Goal: Register for event/course

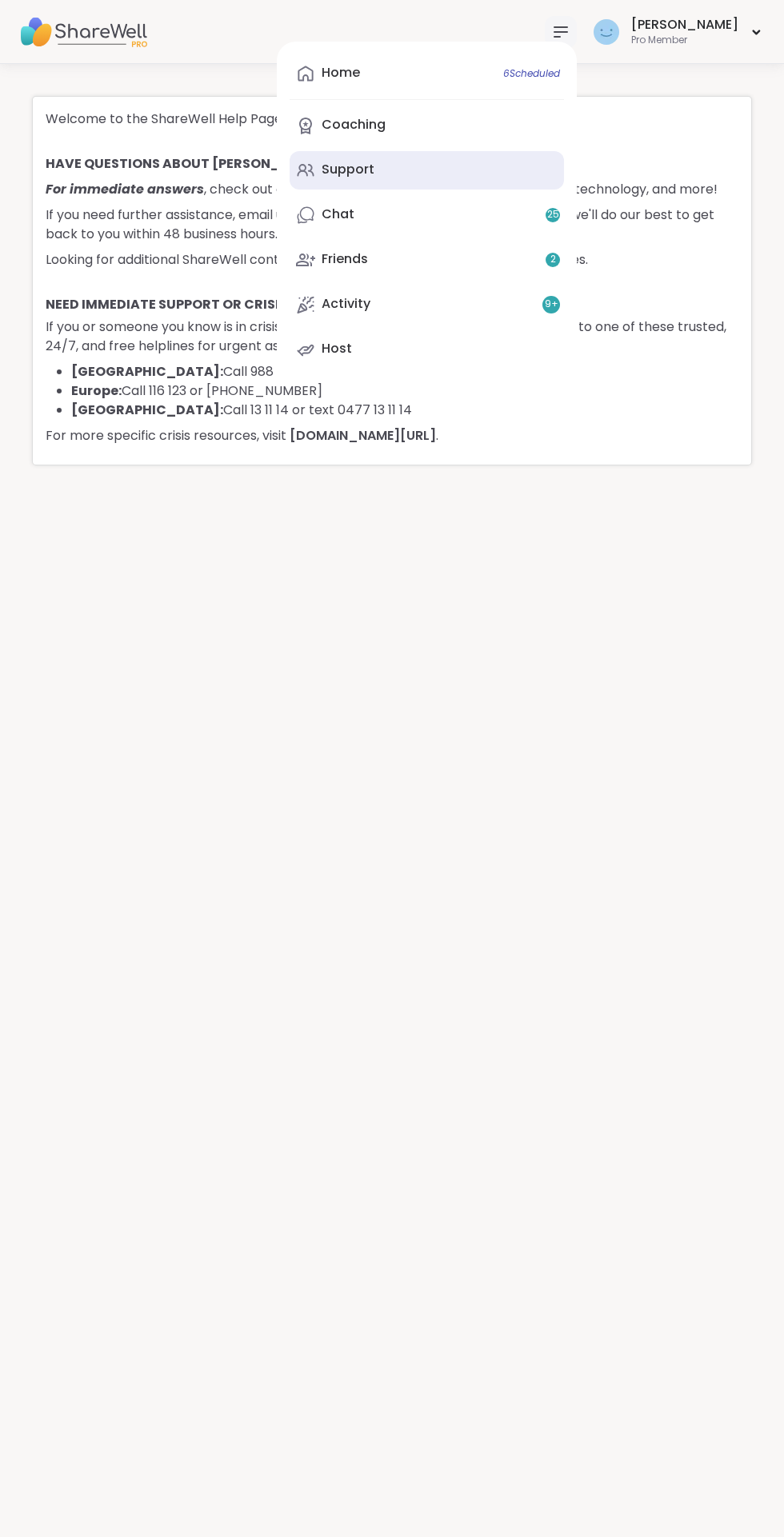
click at [375, 171] on div "Support" at bounding box center [348, 170] width 53 height 18
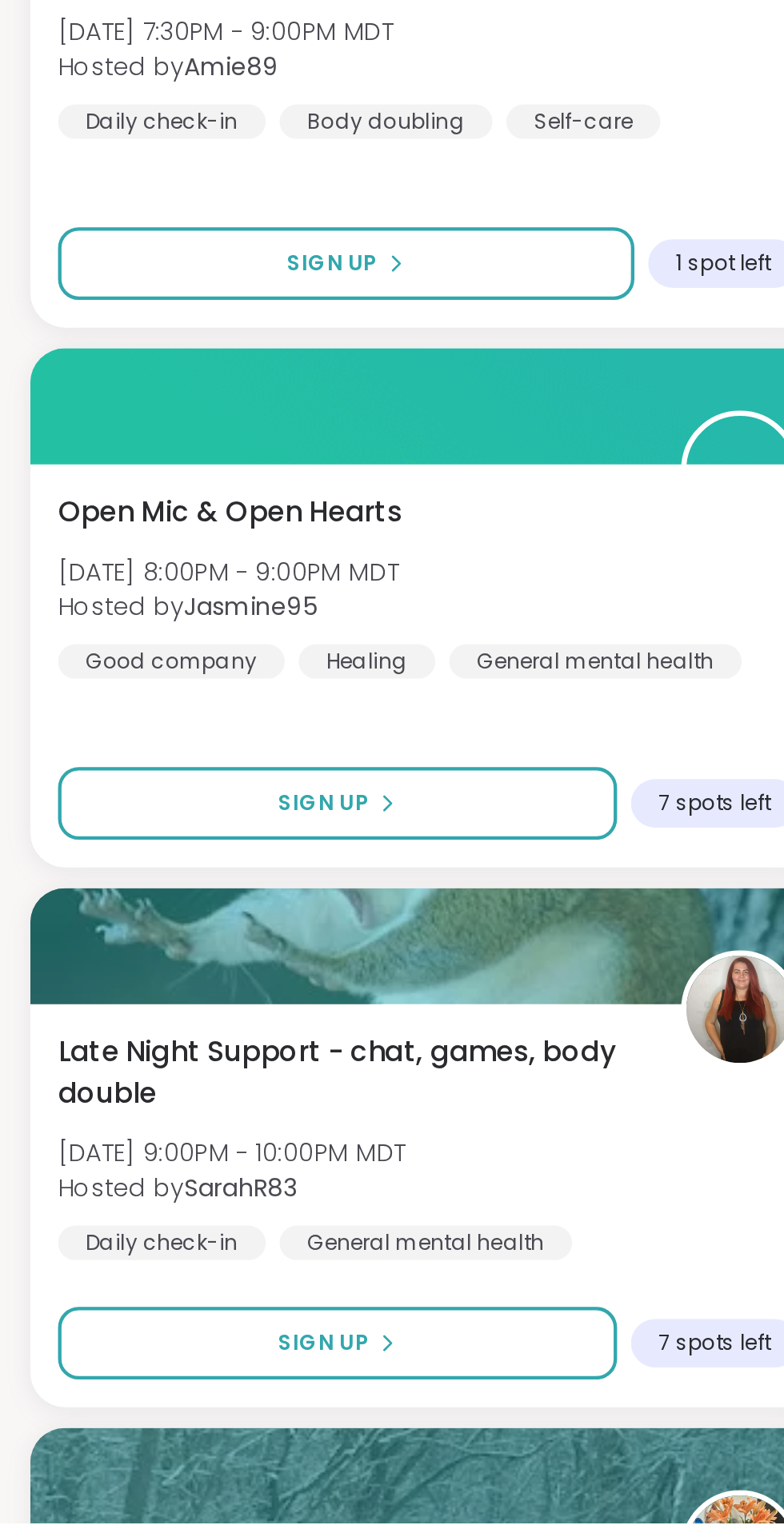
scroll to position [576, 0]
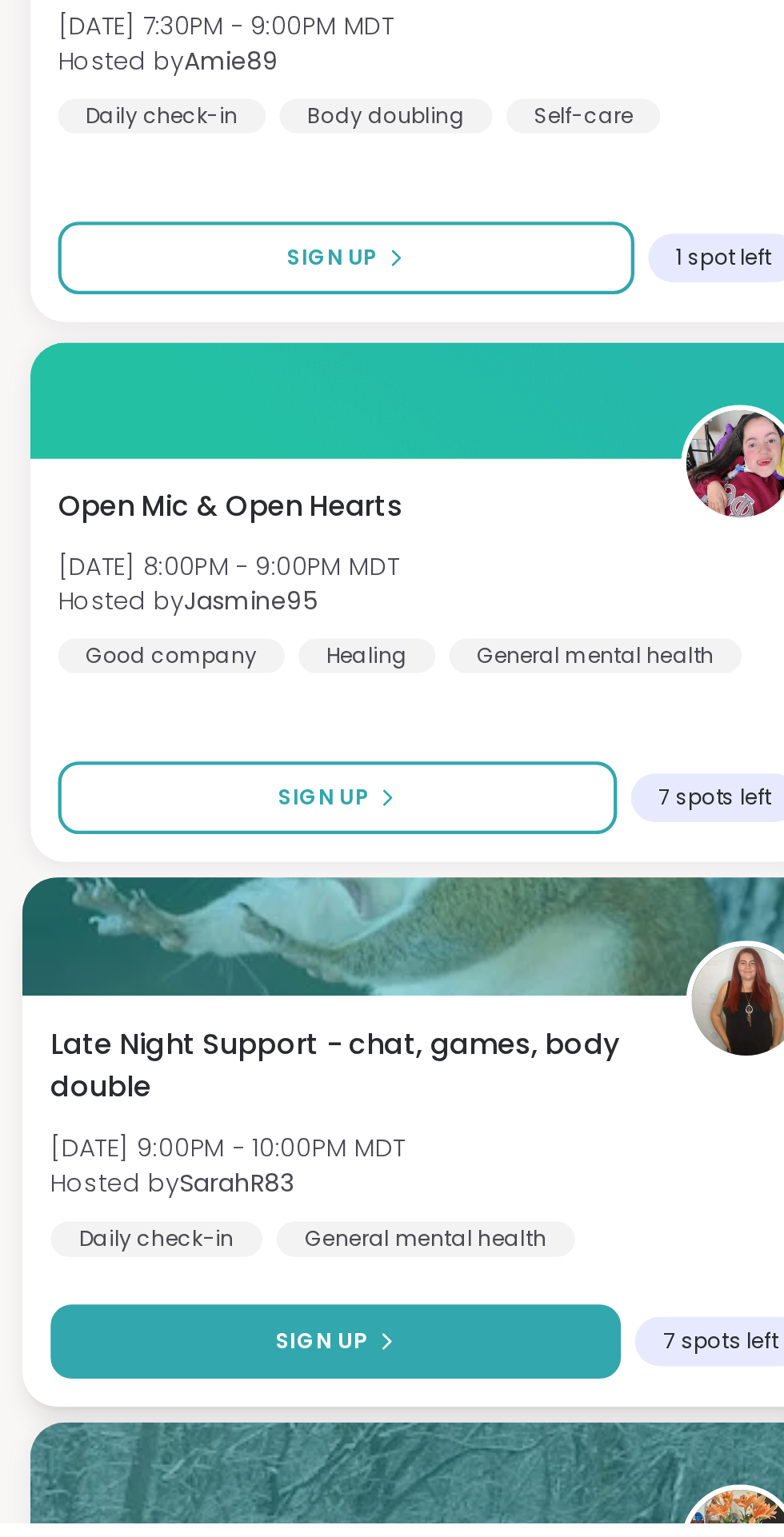
click at [173, 1457] on span "Sign Up" at bounding box center [154, 1453] width 42 height 14
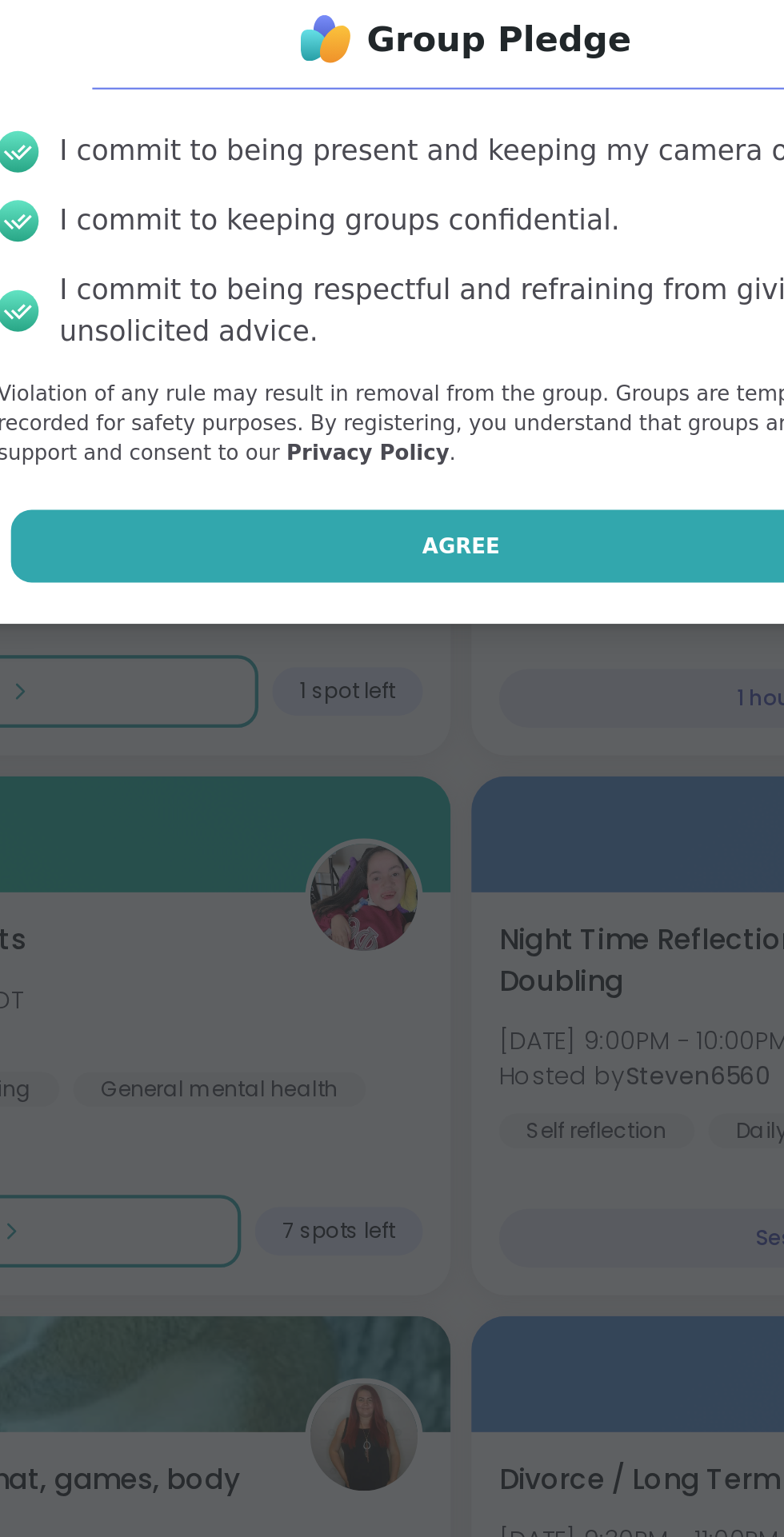
click at [392, 885] on span "Agree" at bounding box center [392, 885] width 36 height 14
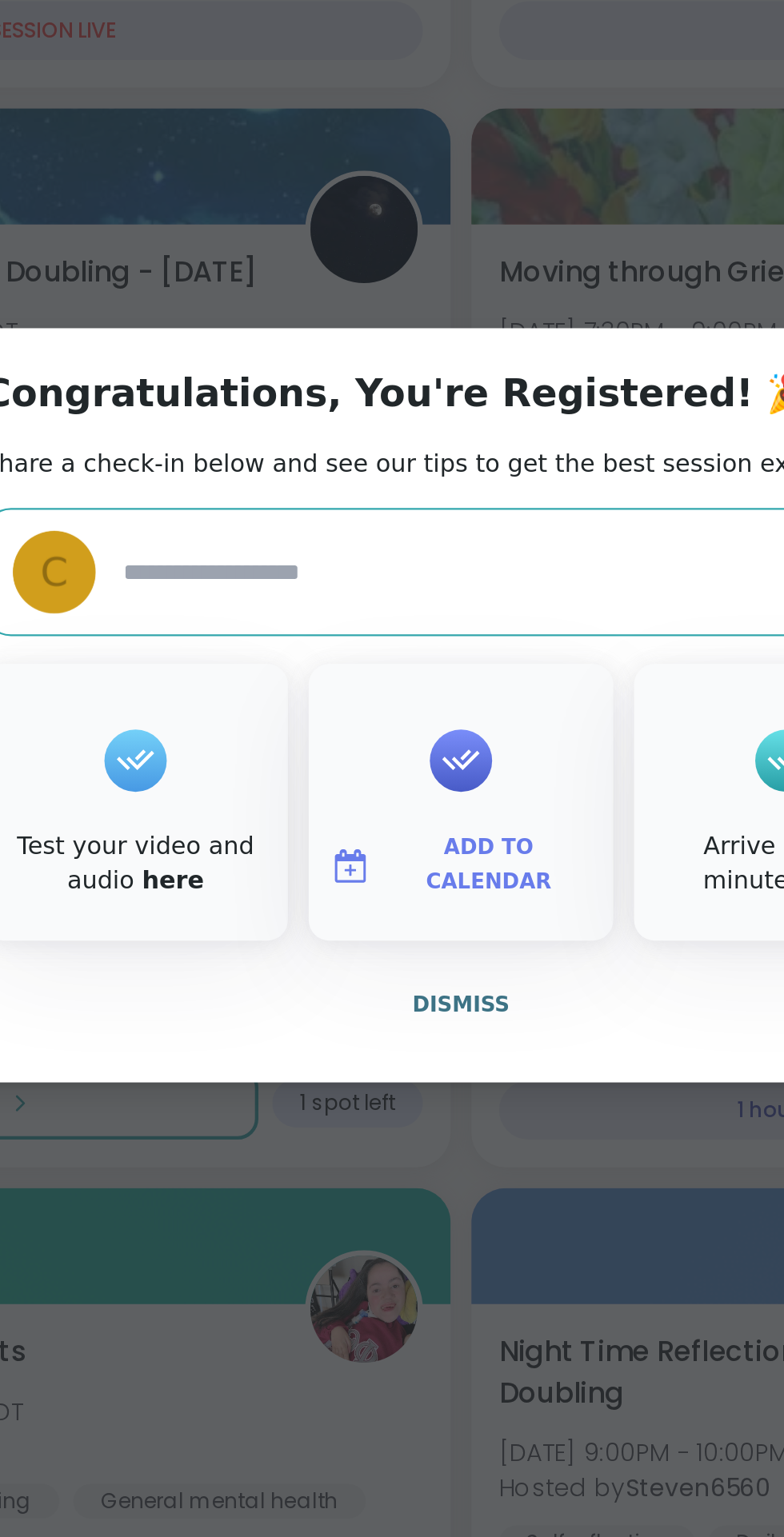
click at [409, 840] on span "Add to Calendar" at bounding box center [404, 842] width 96 height 31
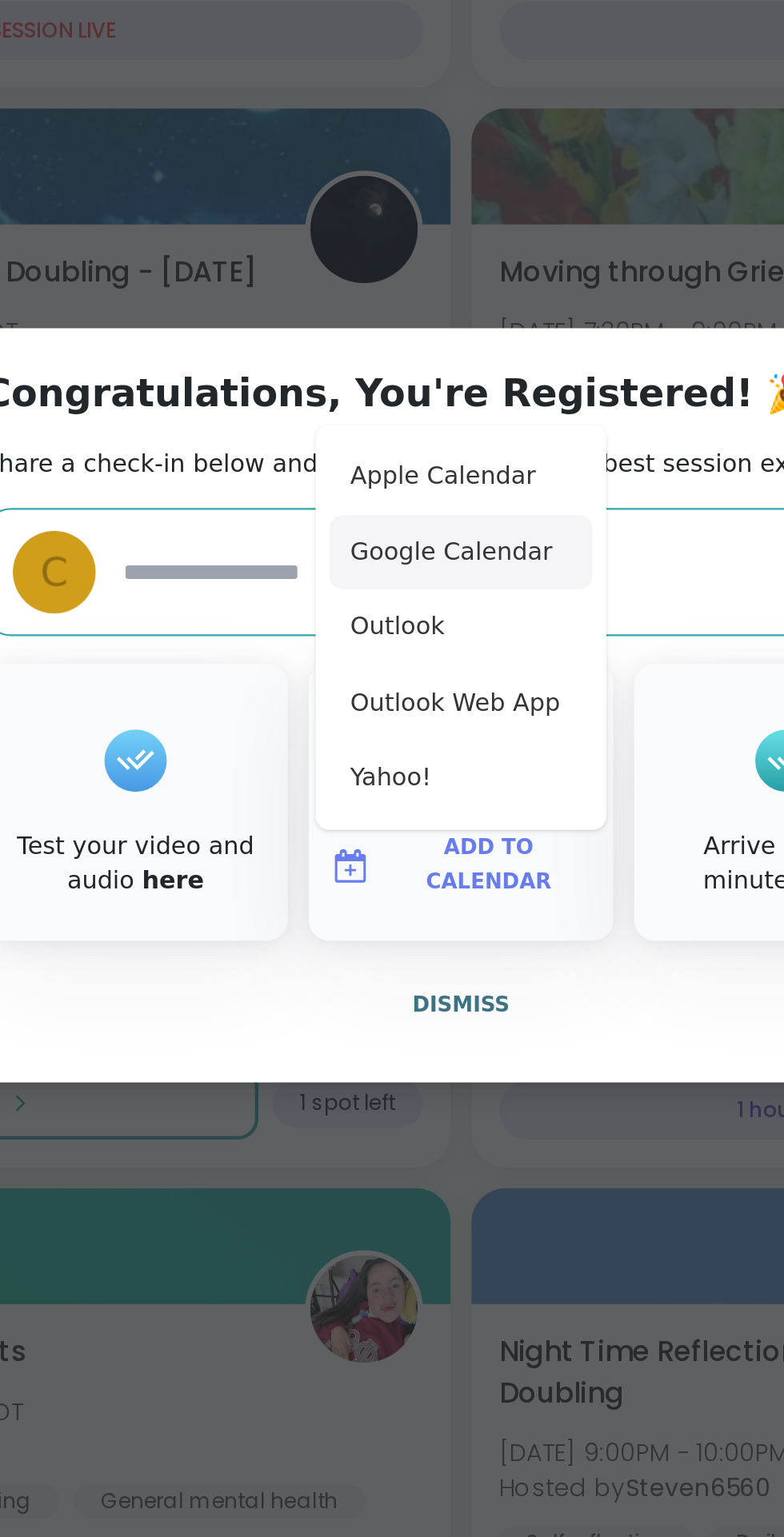
click at [401, 708] on button "Google Calendar" at bounding box center [392, 697] width 122 height 35
click at [481, 916] on button "Dismiss" at bounding box center [392, 908] width 442 height 34
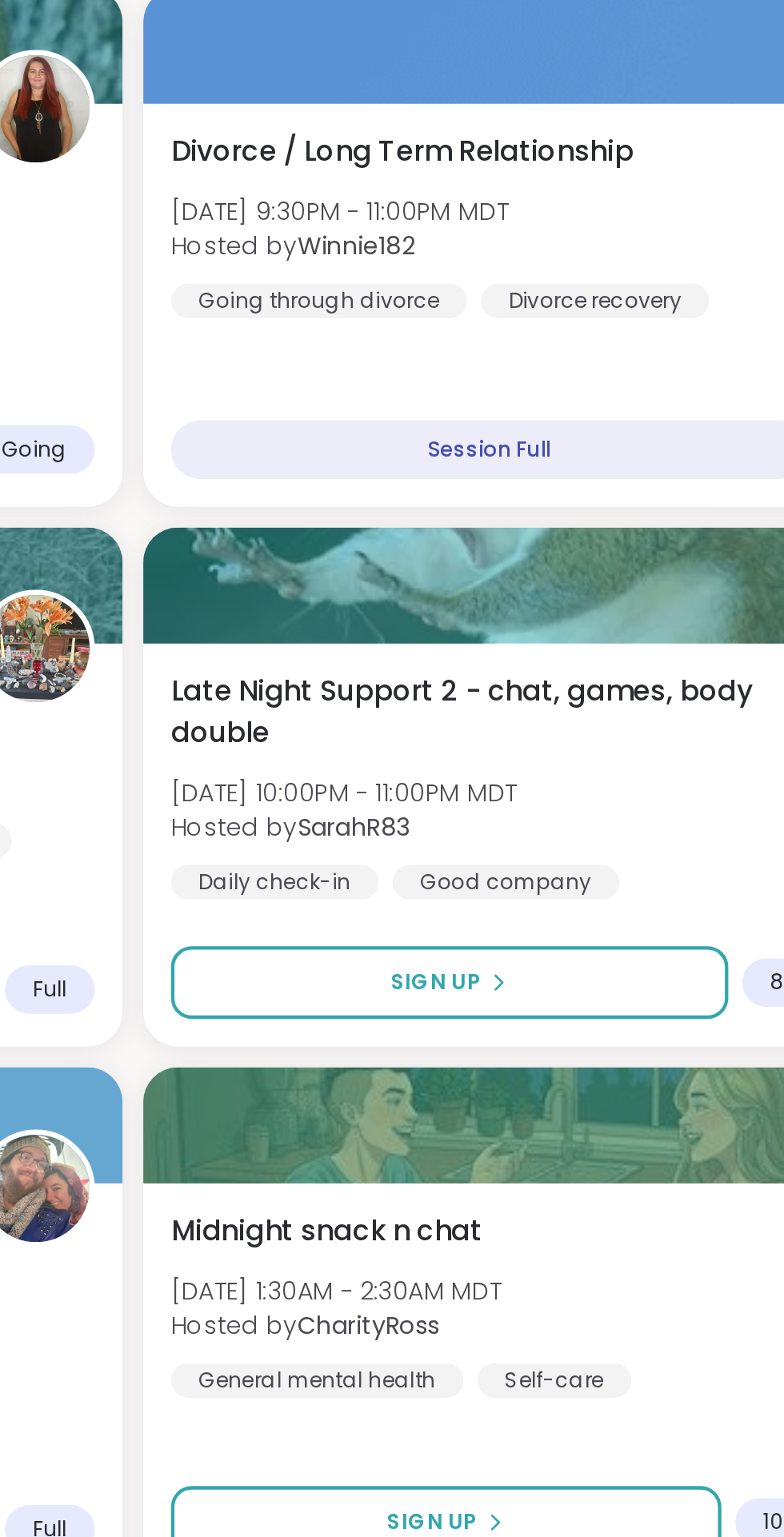
scroll to position [1004, 0]
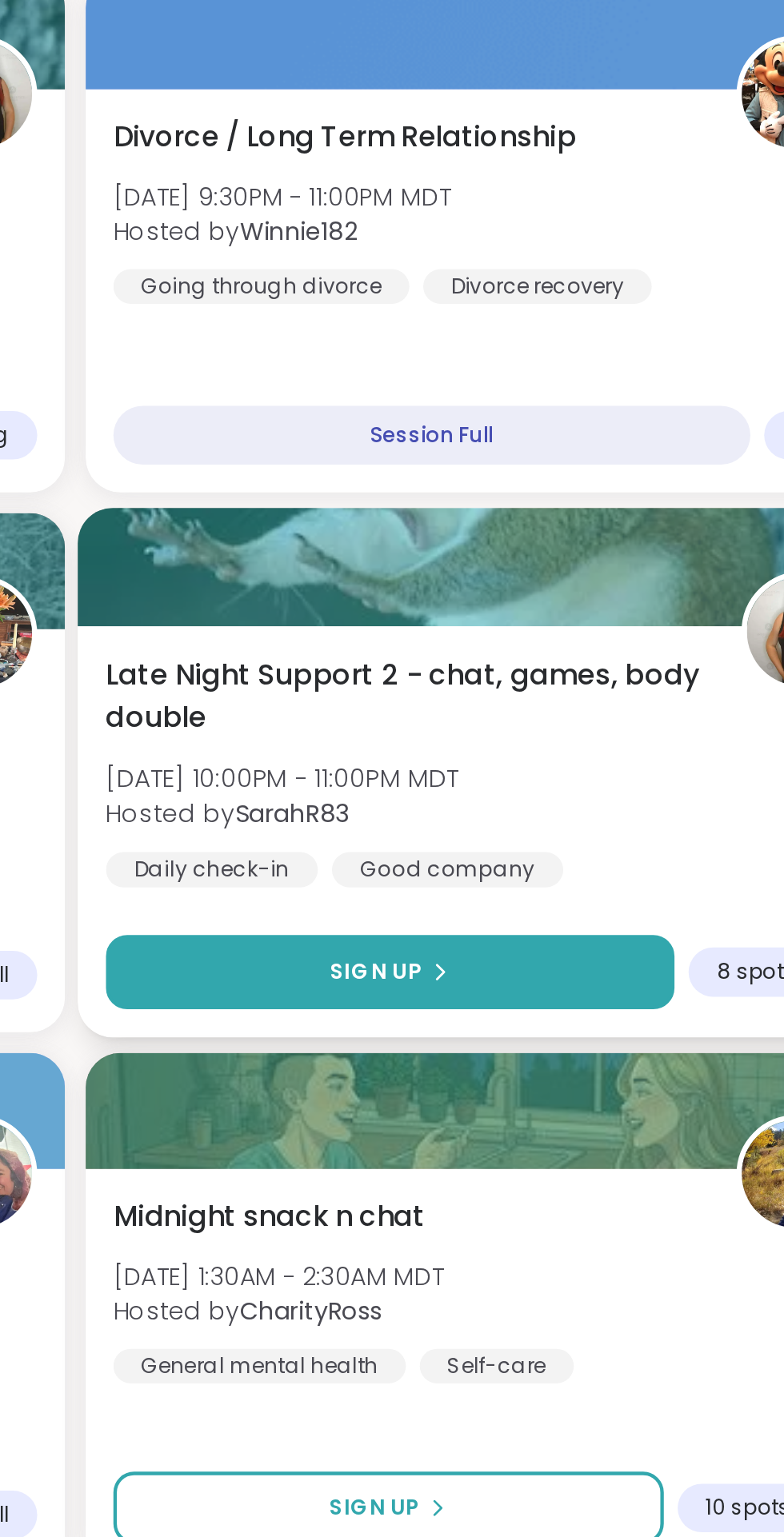
click at [522, 1263] on button "Sign Up" at bounding box center [536, 1275] width 262 height 34
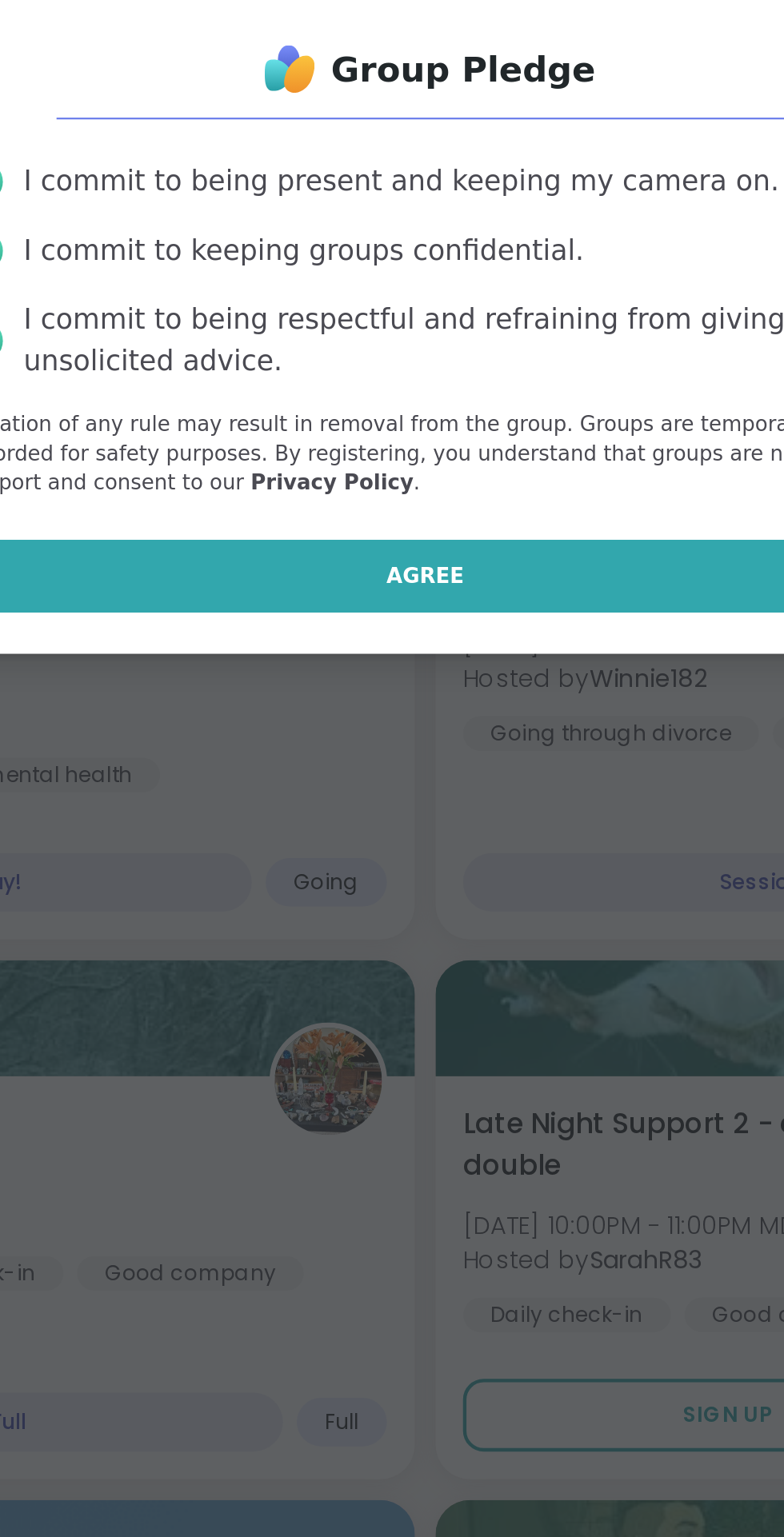
click at [388, 890] on span "Agree" at bounding box center [392, 885] width 36 height 14
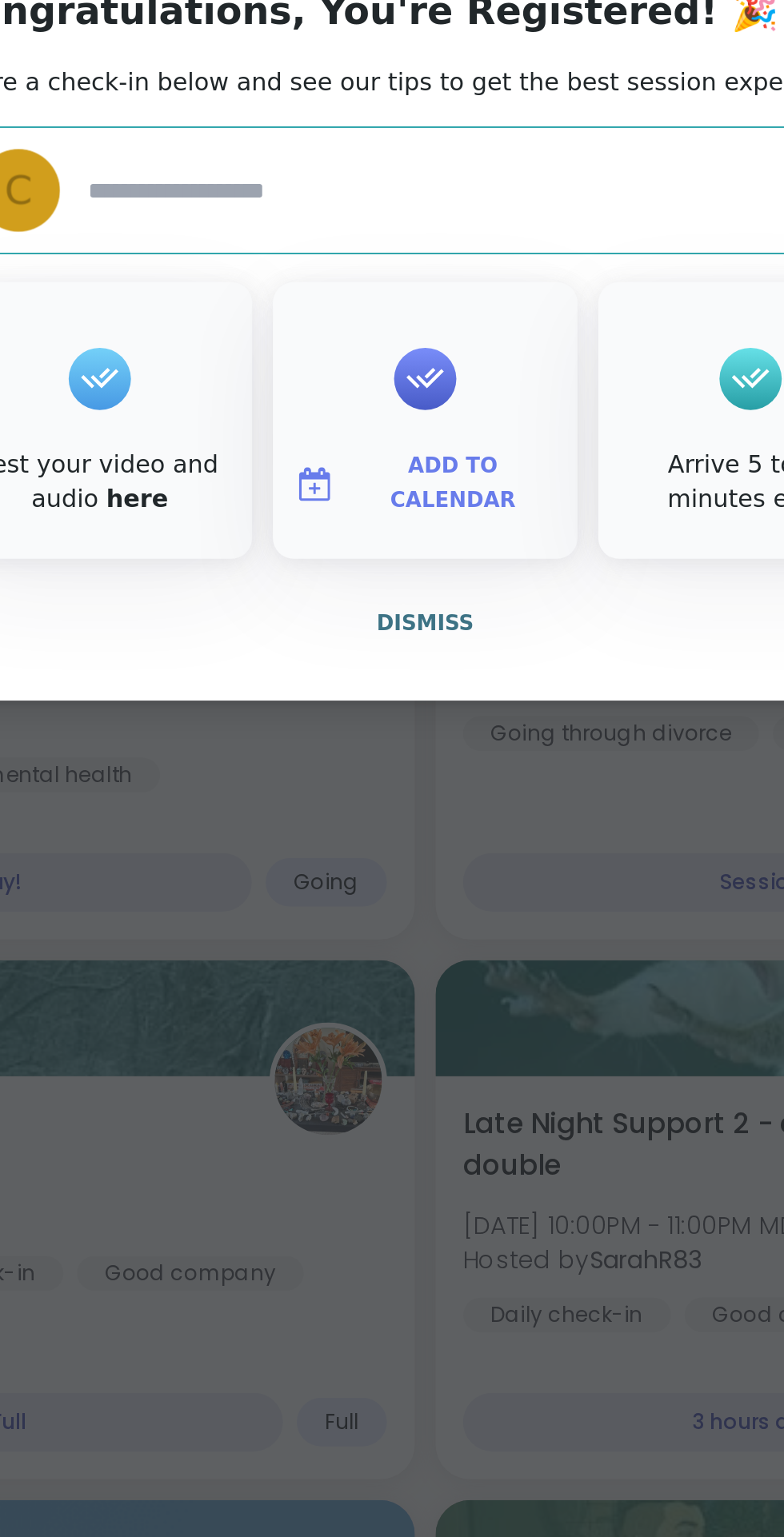
type textarea "*"
click at [407, 841] on span "Add to Calendar" at bounding box center [404, 842] width 96 height 31
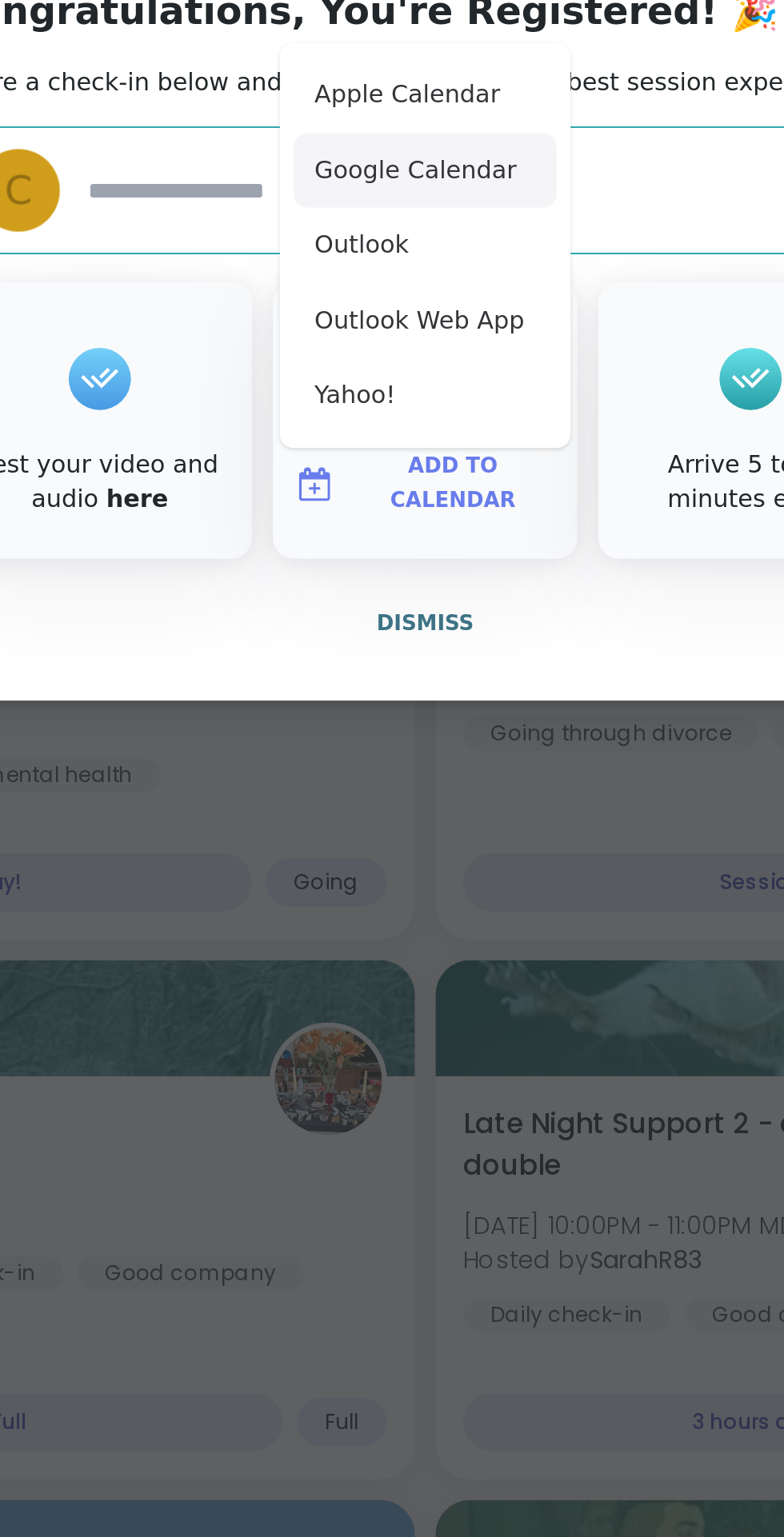
click at [409, 702] on button "Google Calendar" at bounding box center [392, 697] width 122 height 35
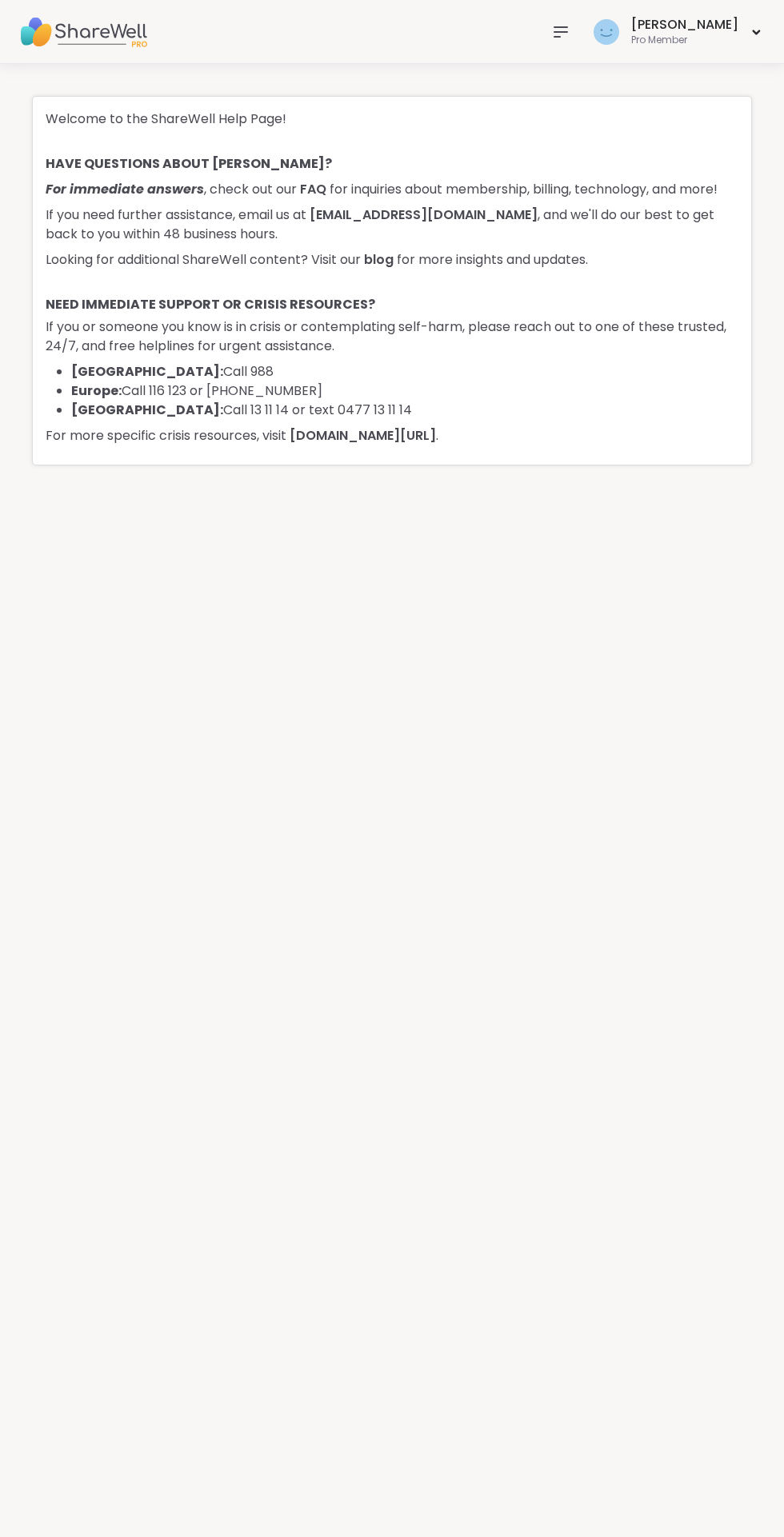
click at [570, 40] on icon at bounding box center [560, 31] width 19 height 19
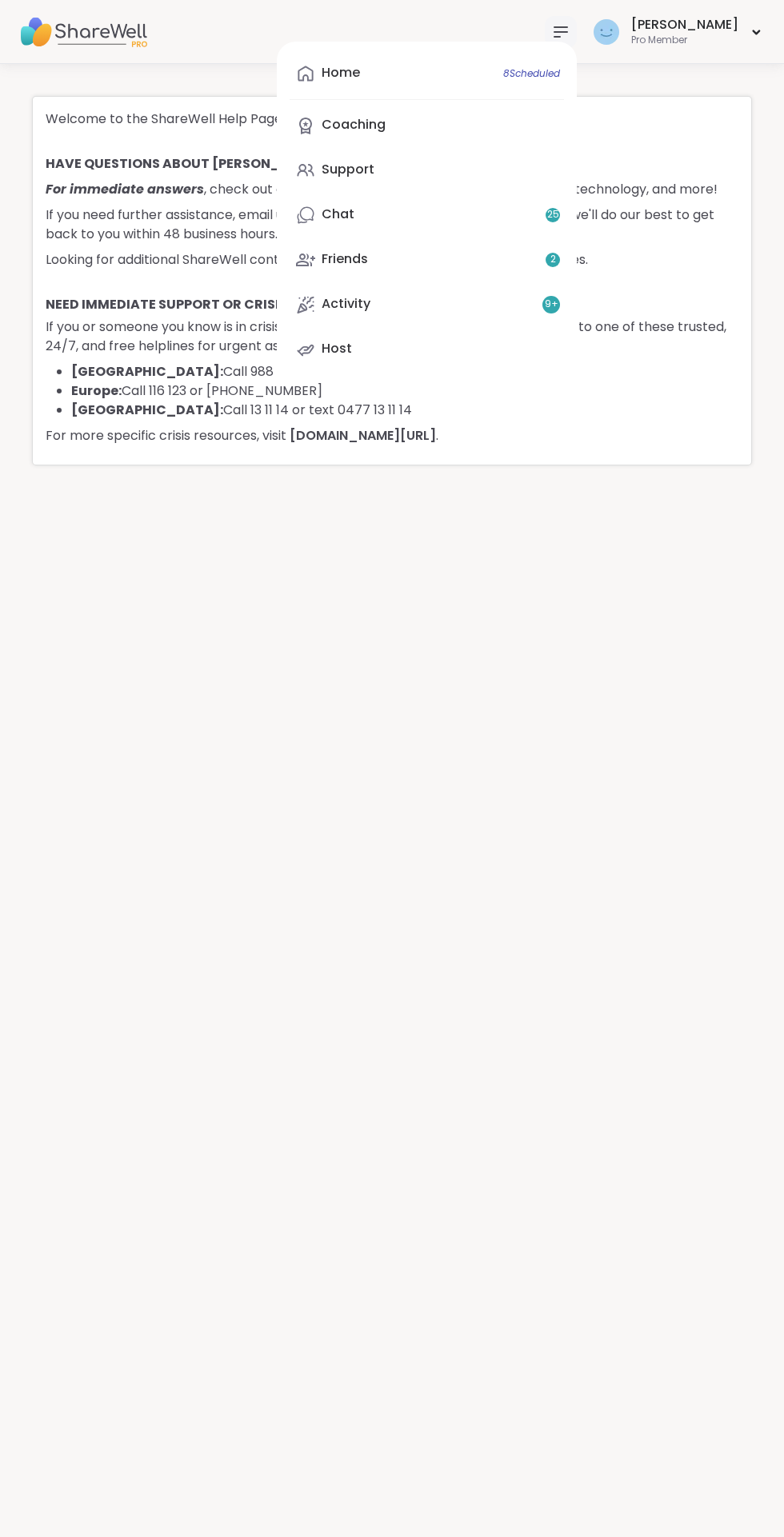
click at [548, 1057] on div "Welcome to the ShareWell Help Page! HAVE QUESTIONS ABOUT [PERSON_NAME]? For imm…" at bounding box center [392, 801] width 784 height 1474
